Goal: Task Accomplishment & Management: Complete application form

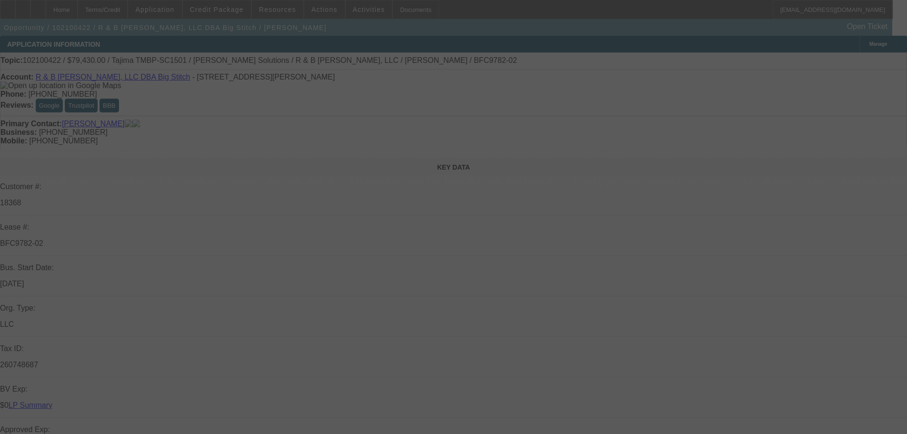
select select "0"
select select "2"
select select "0"
select select "6"
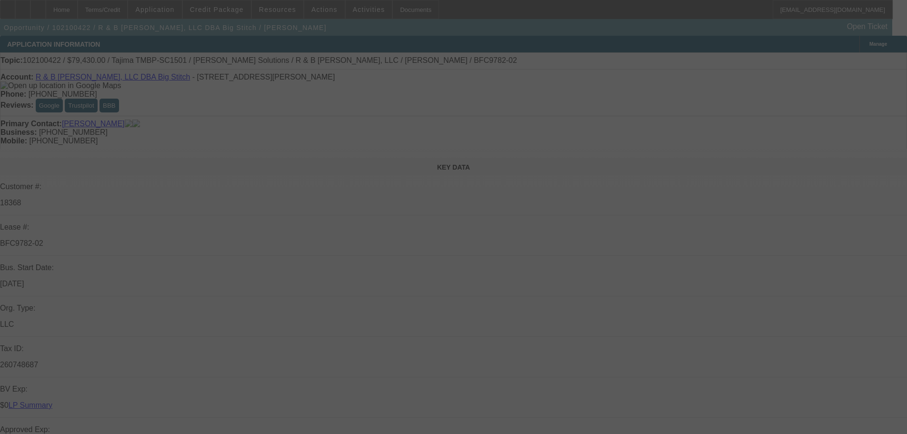
select select "0"
select select "2"
select select "0"
select select "6"
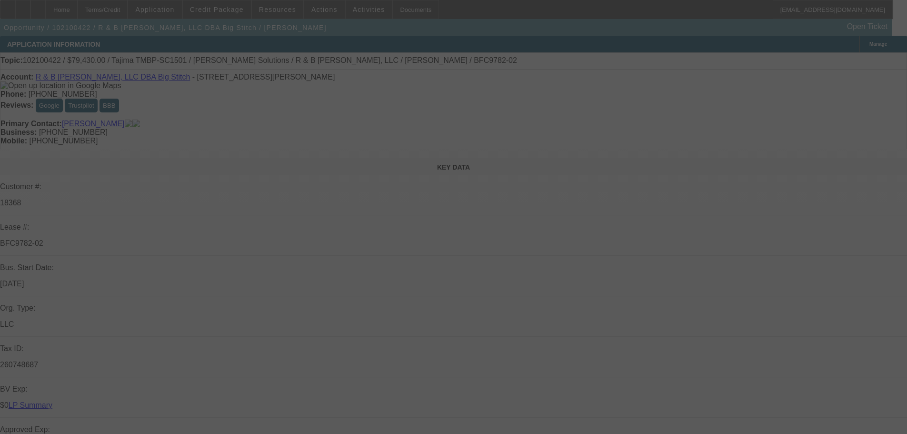
select select "0"
select select "6"
select select "0"
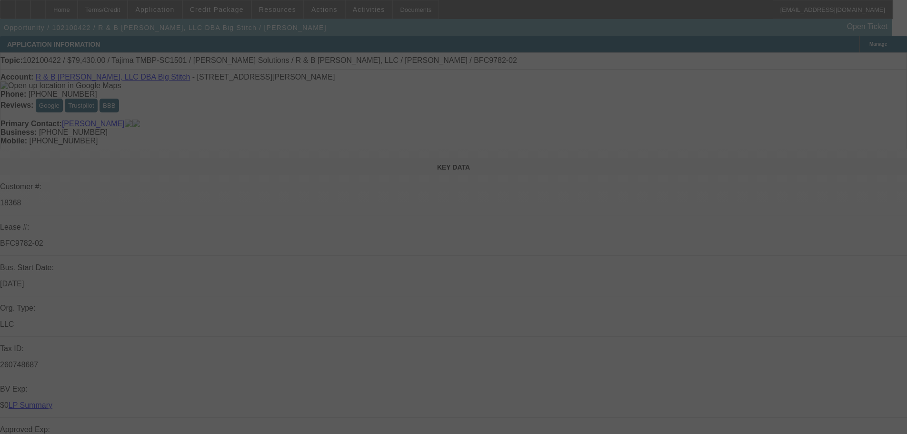
select select "2"
select select "0"
select select "6"
